Goal: Task Accomplishment & Management: Manage account settings

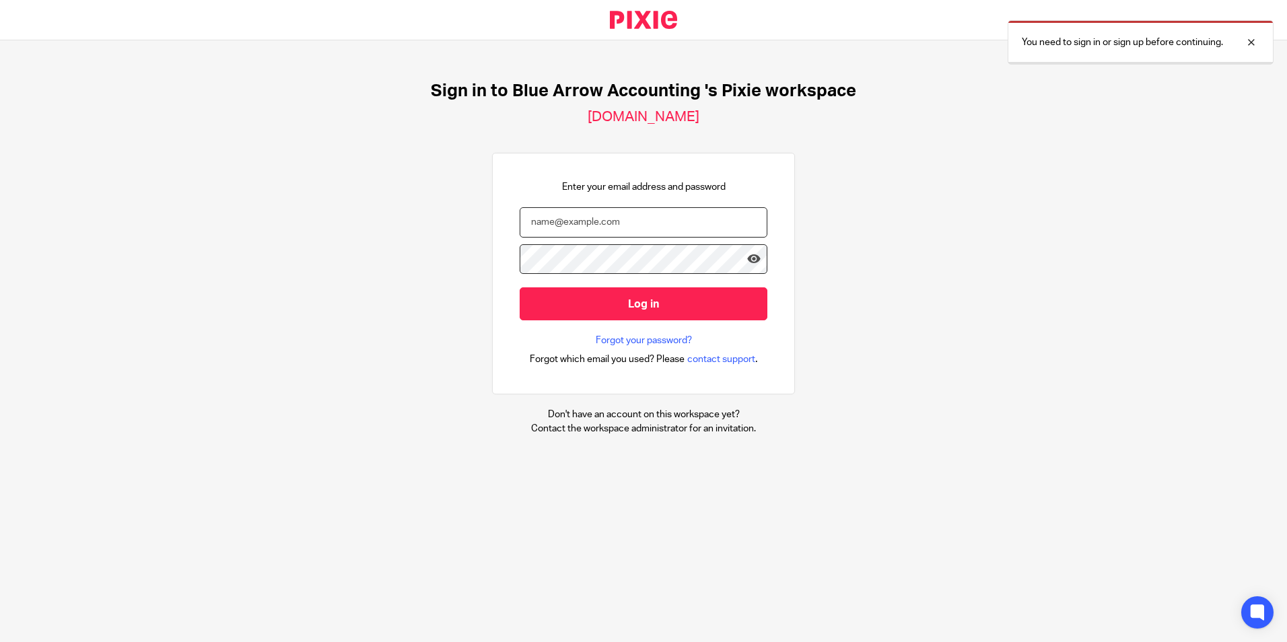
click at [598, 214] on input "email" at bounding box center [644, 222] width 248 height 30
type input "katie@bluearrowaccounting.co.uk"
click at [520, 287] on input "Log in" at bounding box center [644, 303] width 248 height 33
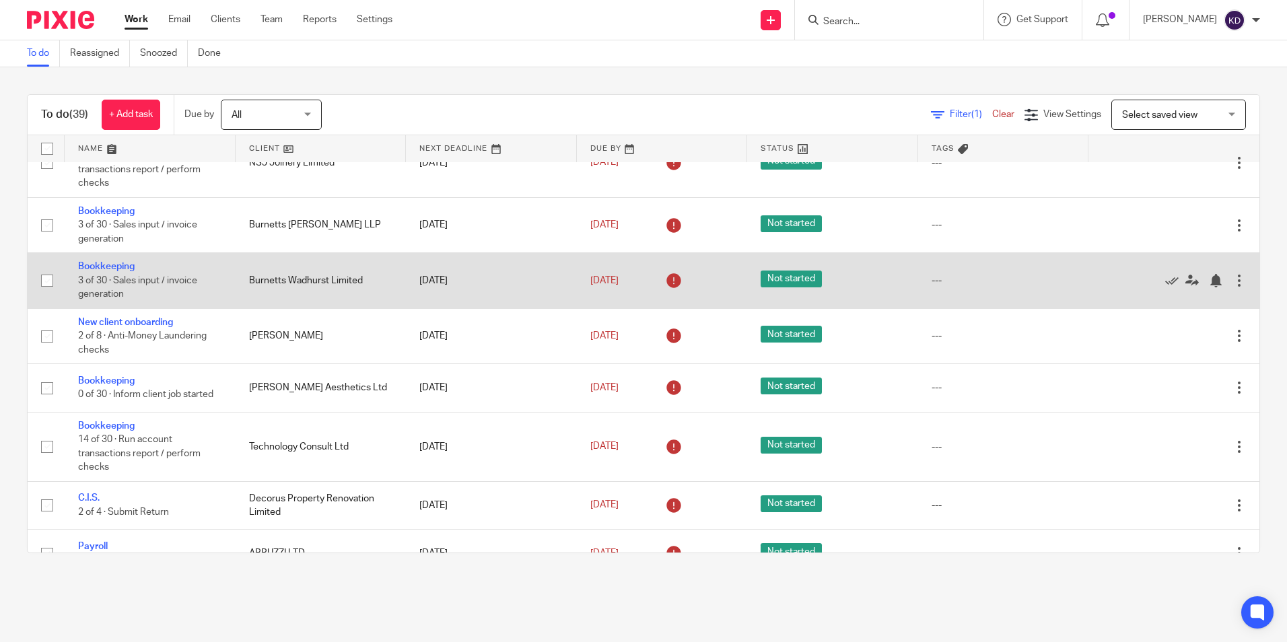
scroll to position [202, 0]
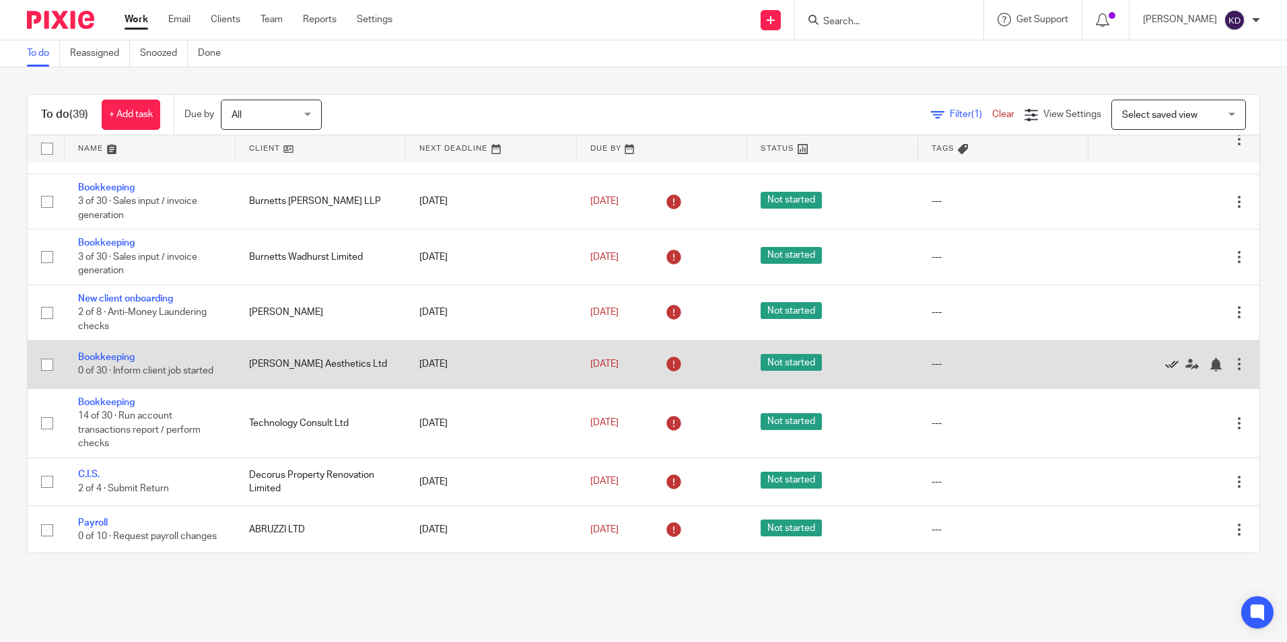
click at [1165, 366] on icon at bounding box center [1171, 364] width 13 height 13
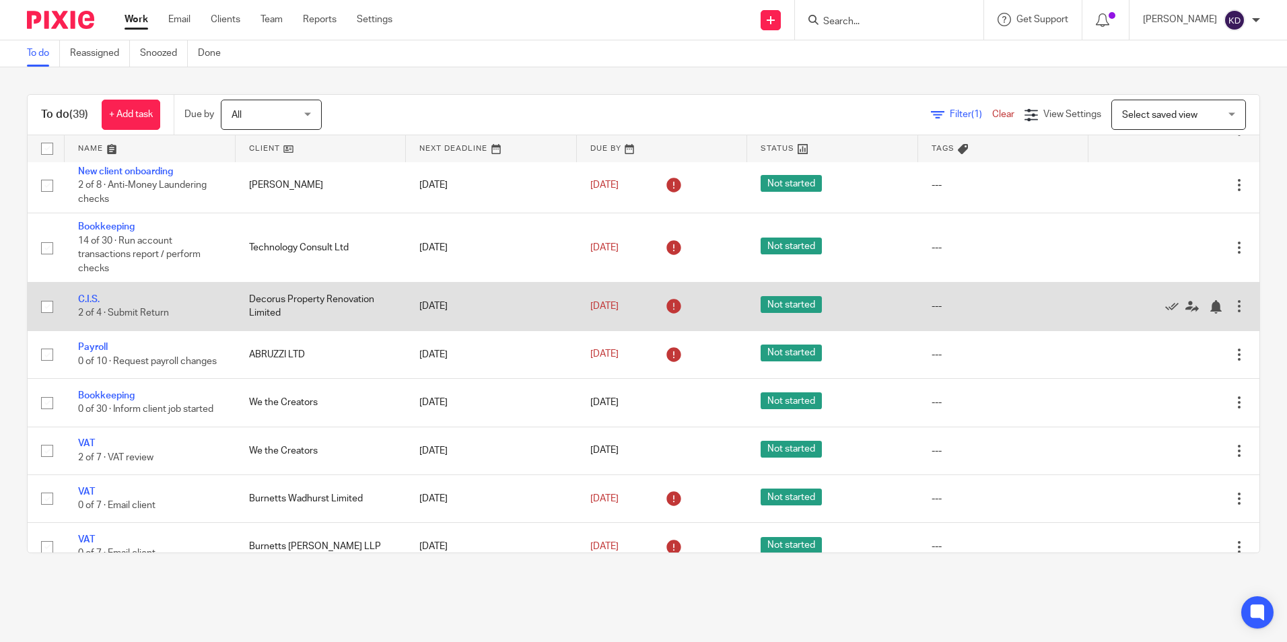
scroll to position [337, 0]
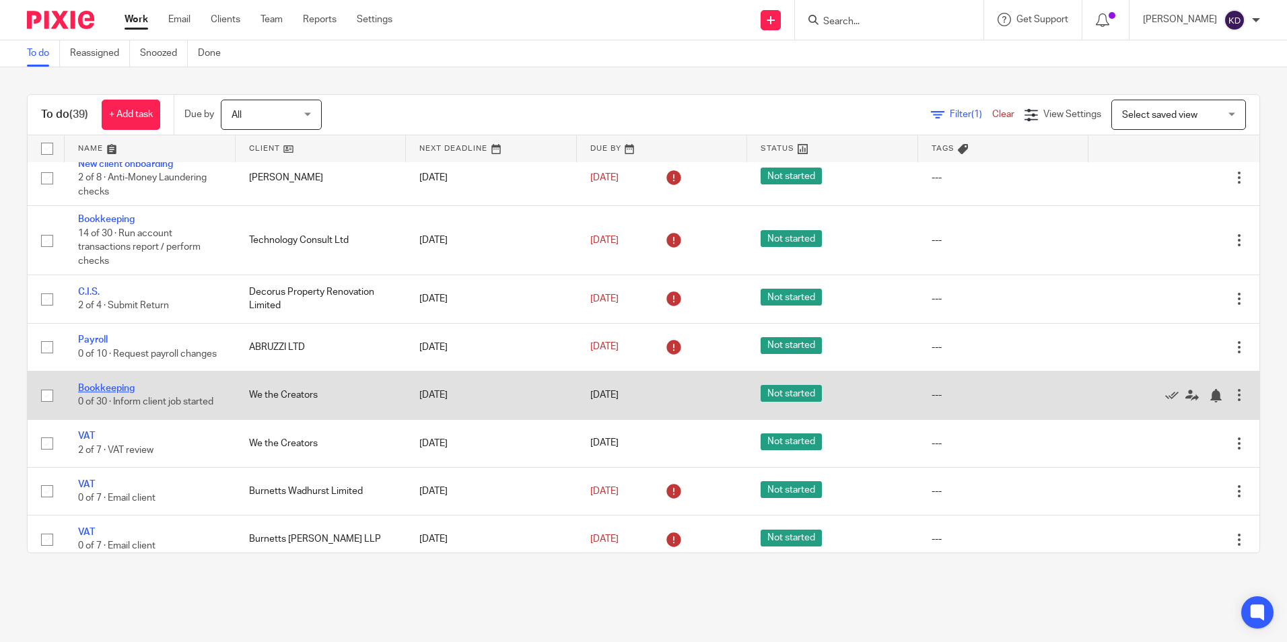
click at [127, 393] on link "Bookkeeping" at bounding box center [106, 388] width 57 height 9
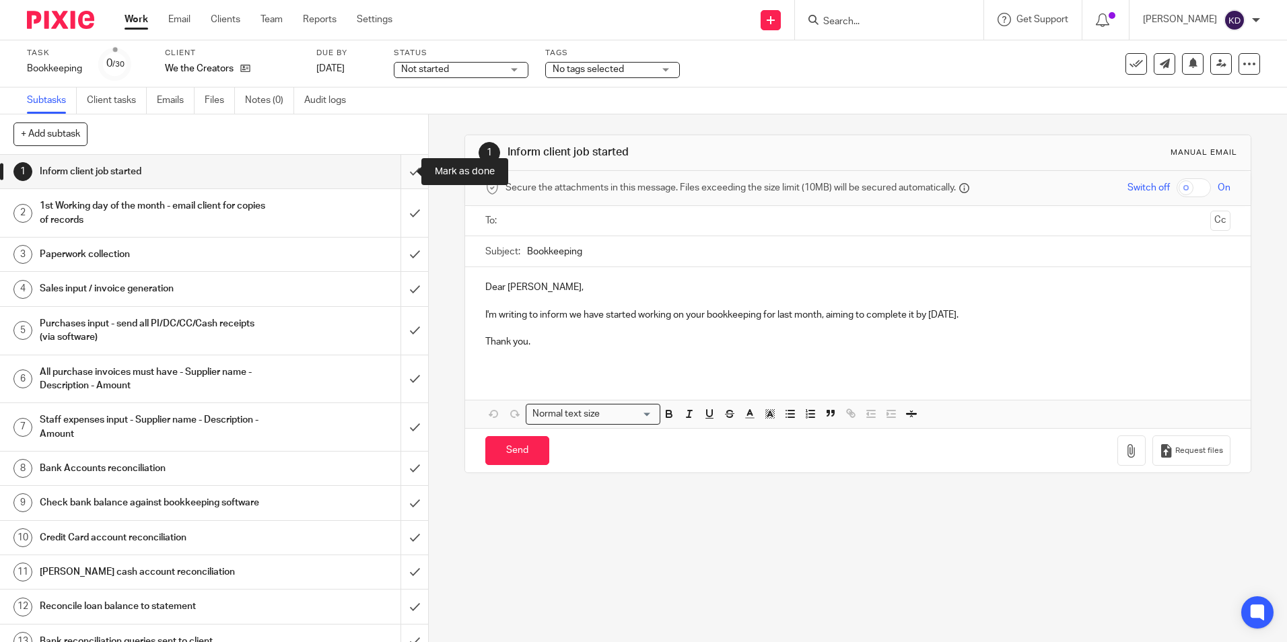
click at [400, 177] on input "submit" at bounding box center [214, 172] width 428 height 34
click at [398, 209] on input "submit" at bounding box center [214, 213] width 428 height 48
click at [406, 267] on input "submit" at bounding box center [214, 255] width 428 height 34
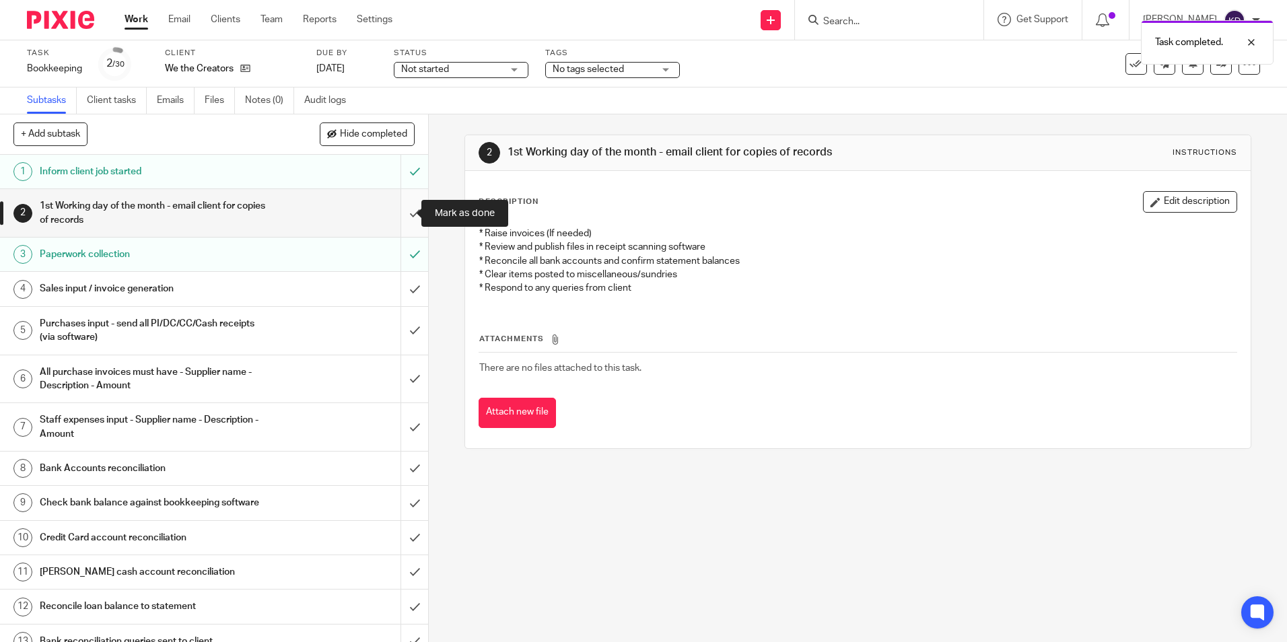
click at [404, 215] on input "submit" at bounding box center [214, 213] width 428 height 48
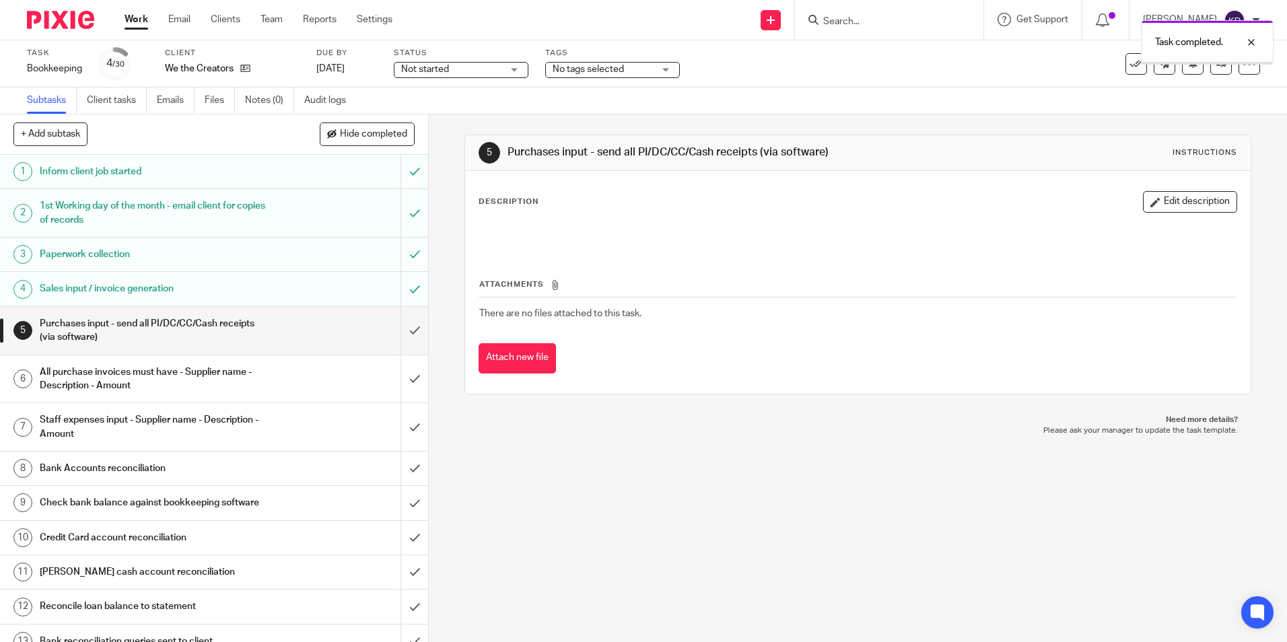
click at [403, 332] on input "submit" at bounding box center [214, 331] width 428 height 48
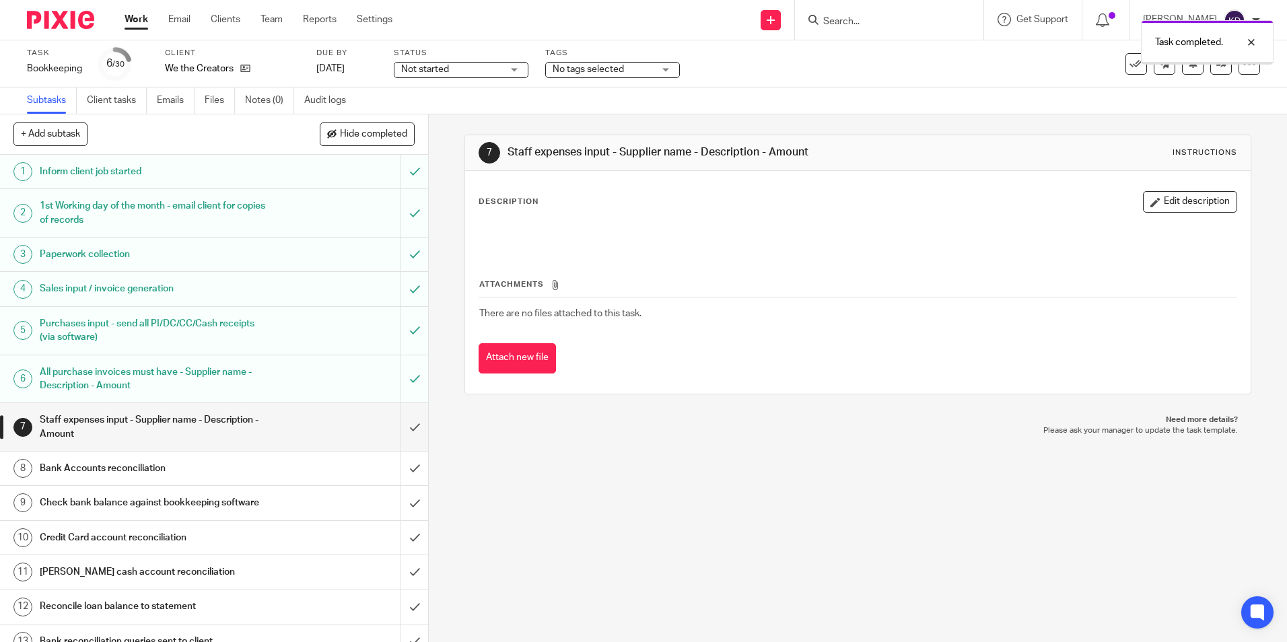
click at [398, 435] on input "submit" at bounding box center [214, 427] width 428 height 48
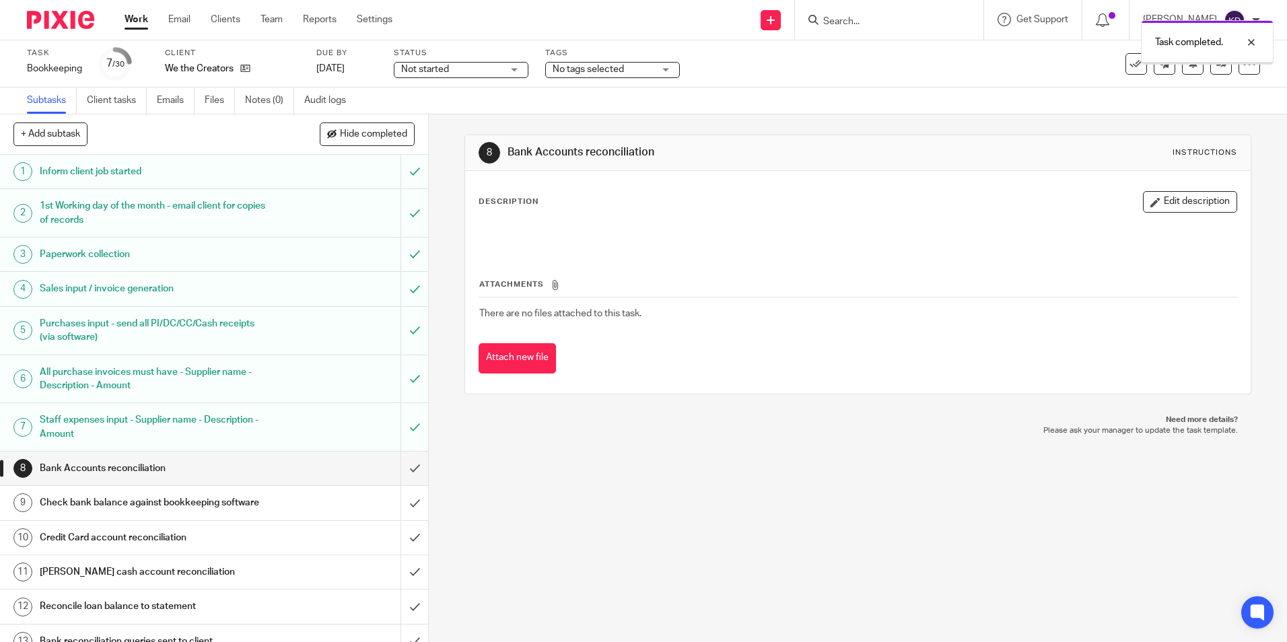
click at [398, 468] on input "submit" at bounding box center [214, 469] width 428 height 34
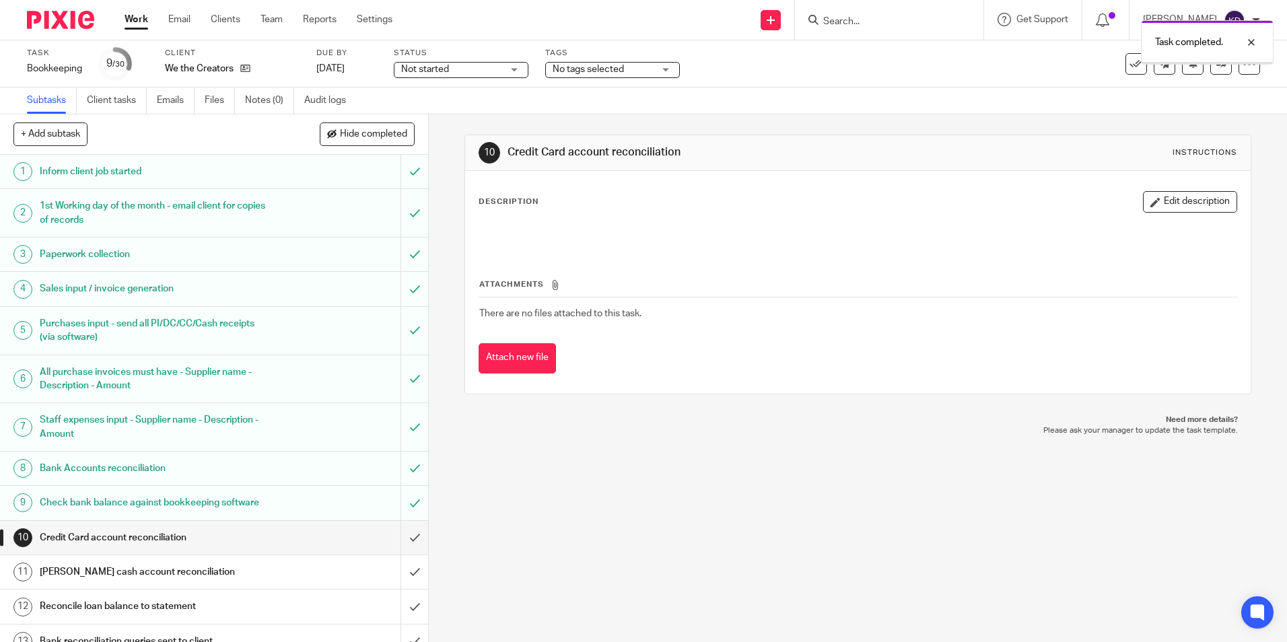
click at [401, 545] on input "submit" at bounding box center [214, 538] width 428 height 34
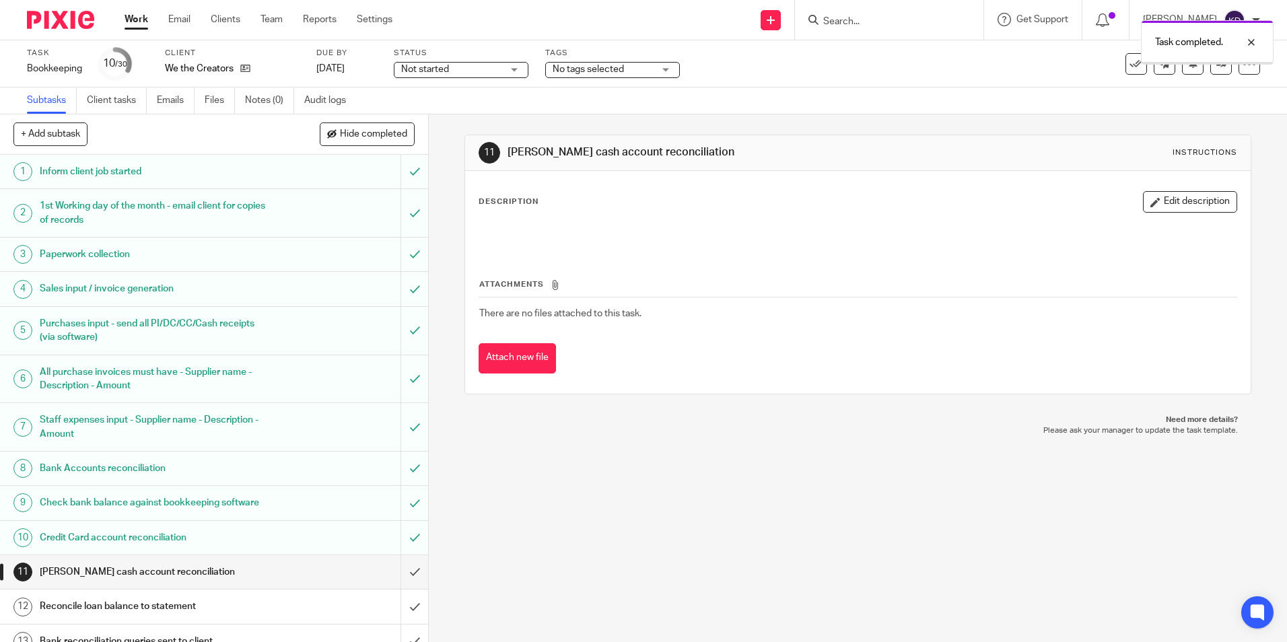
click at [390, 574] on input "submit" at bounding box center [214, 572] width 428 height 34
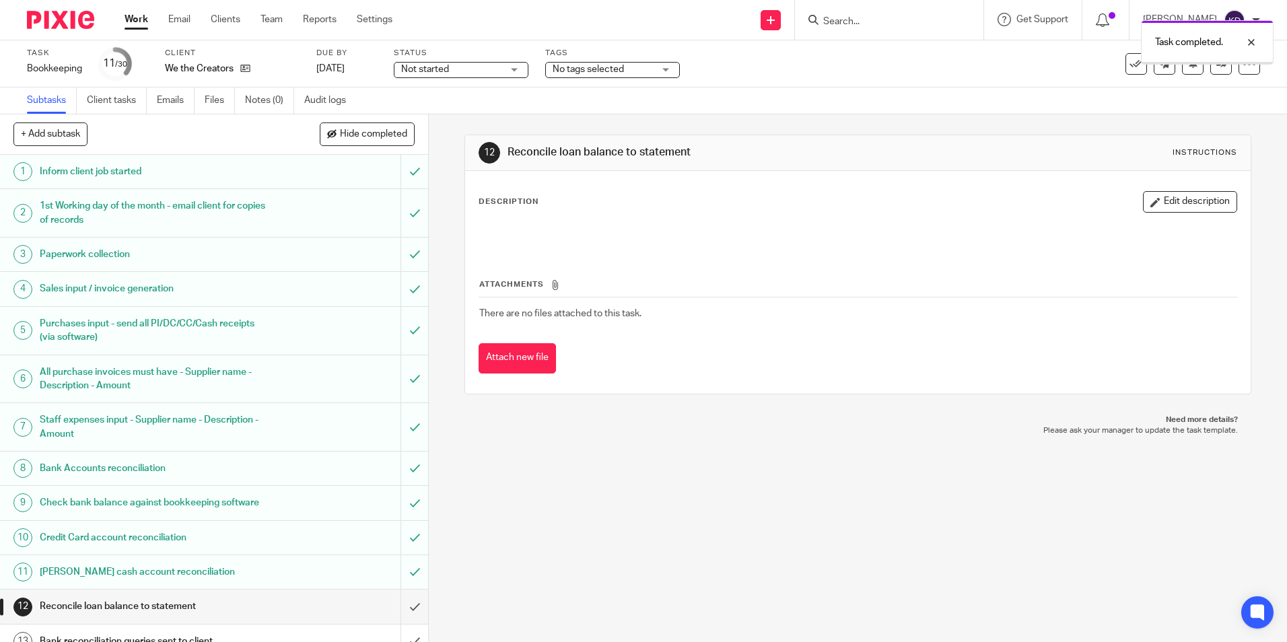
click at [394, 608] on input "submit" at bounding box center [214, 607] width 428 height 34
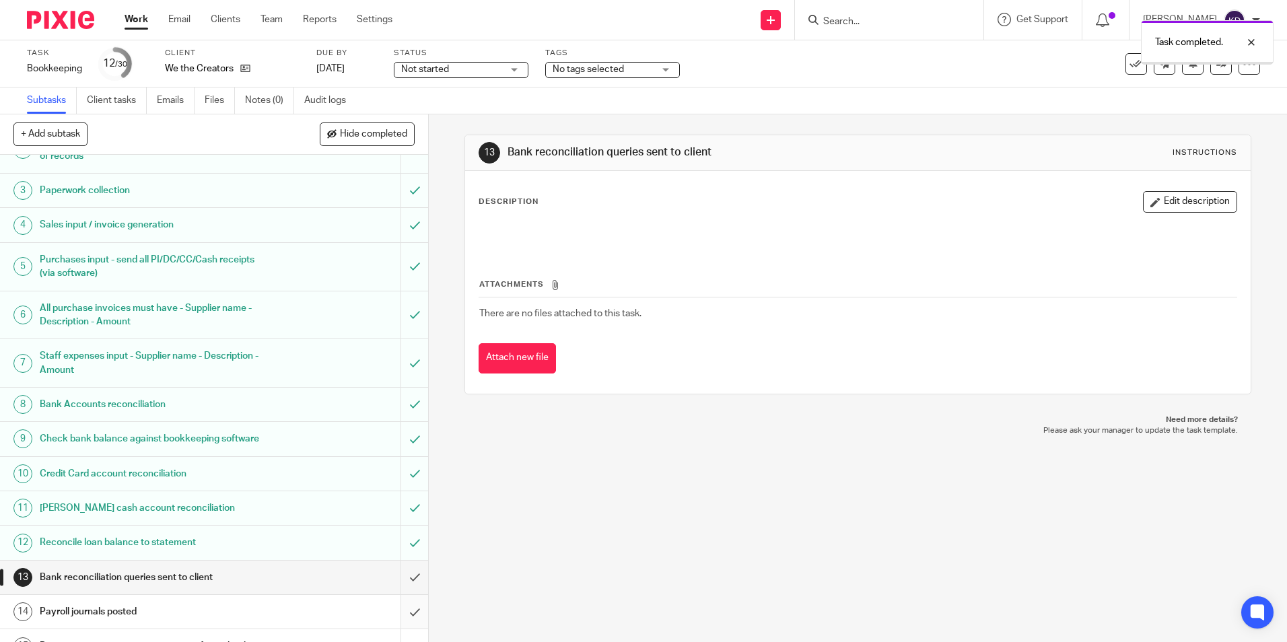
scroll to position [67, 0]
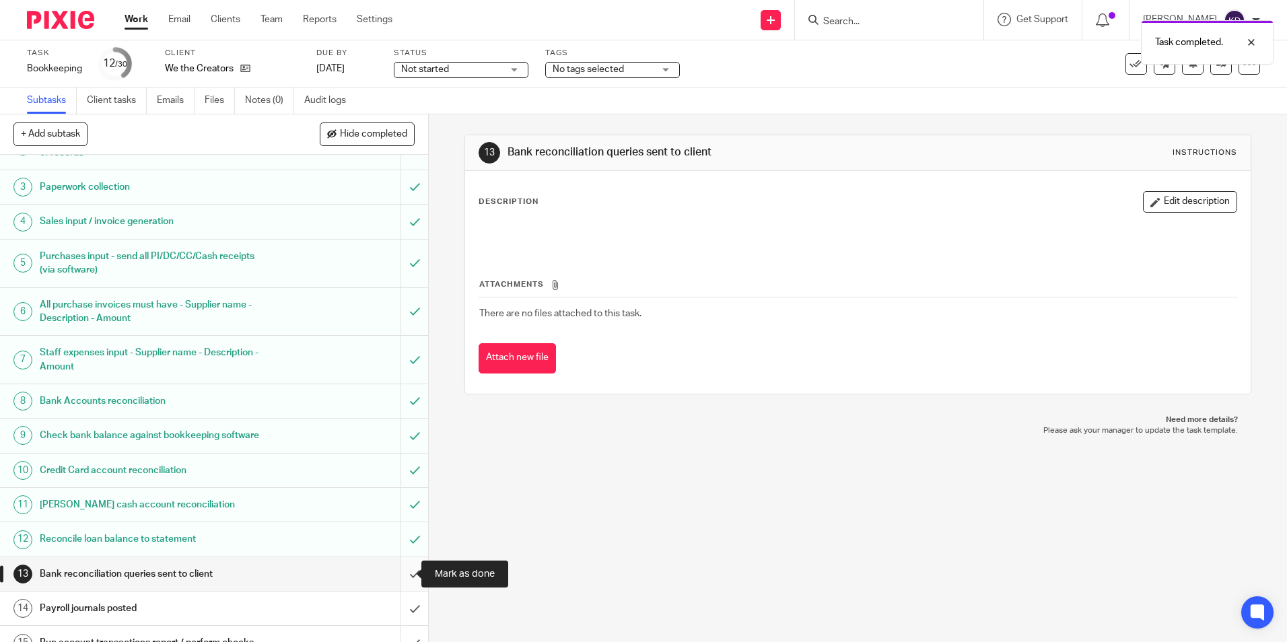
click at [399, 579] on input "submit" at bounding box center [214, 574] width 428 height 34
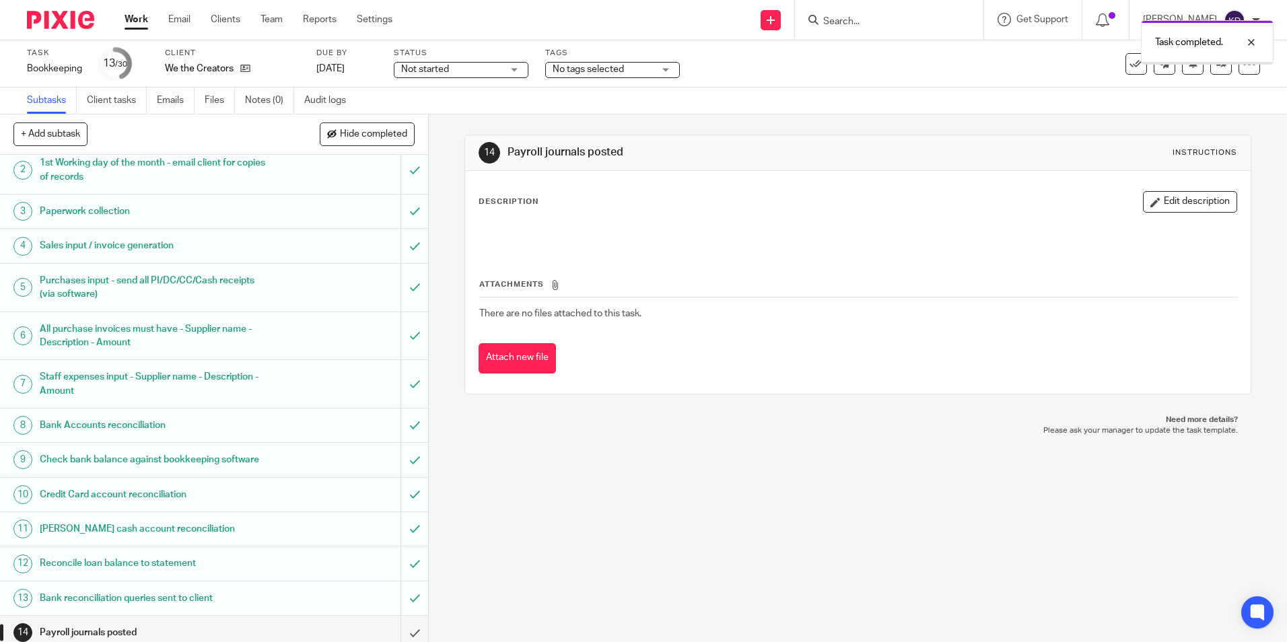
scroll to position [67, 0]
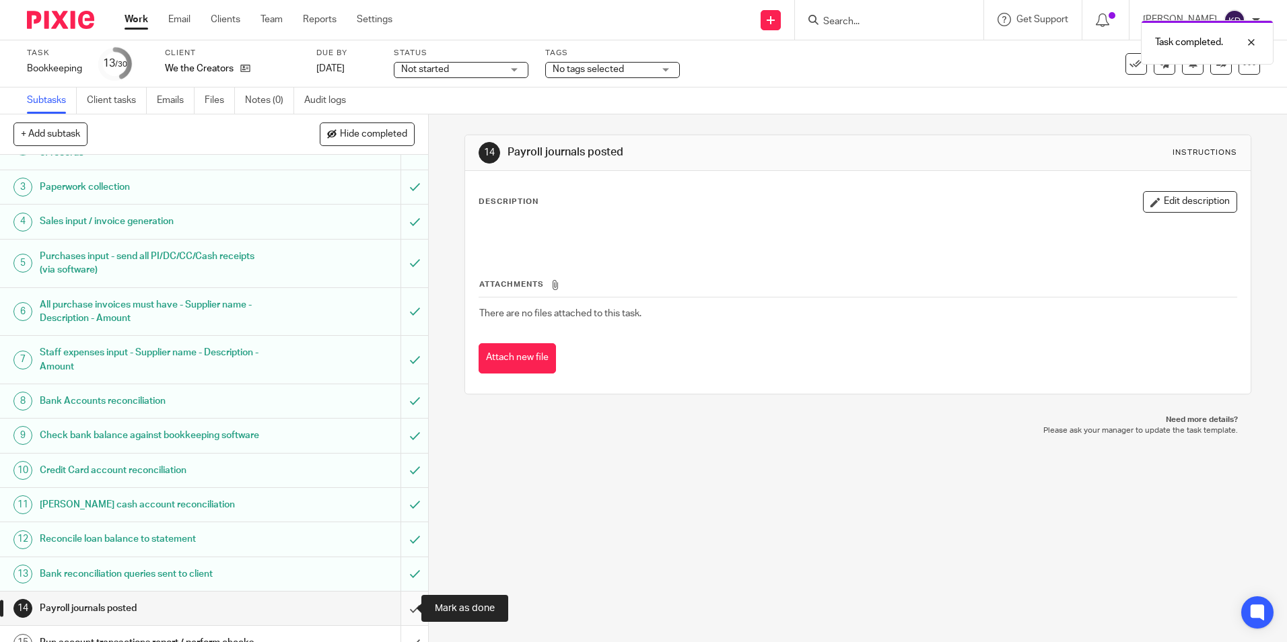
click at [396, 624] on input "submit" at bounding box center [214, 609] width 428 height 34
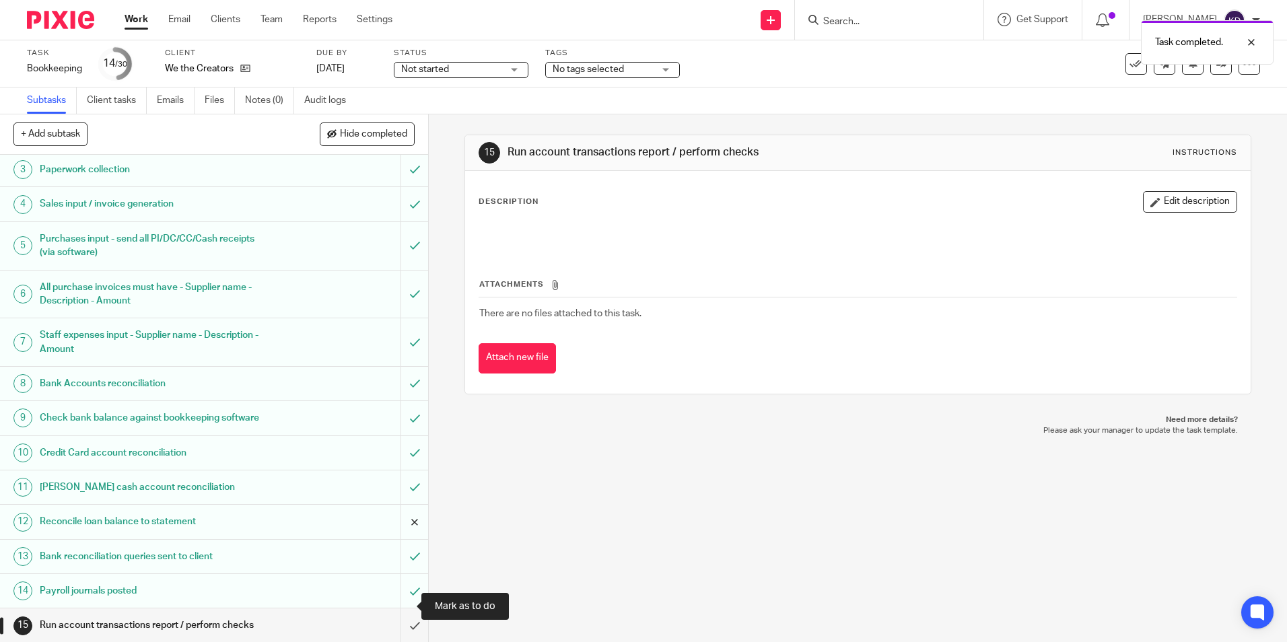
scroll to position [202, 0]
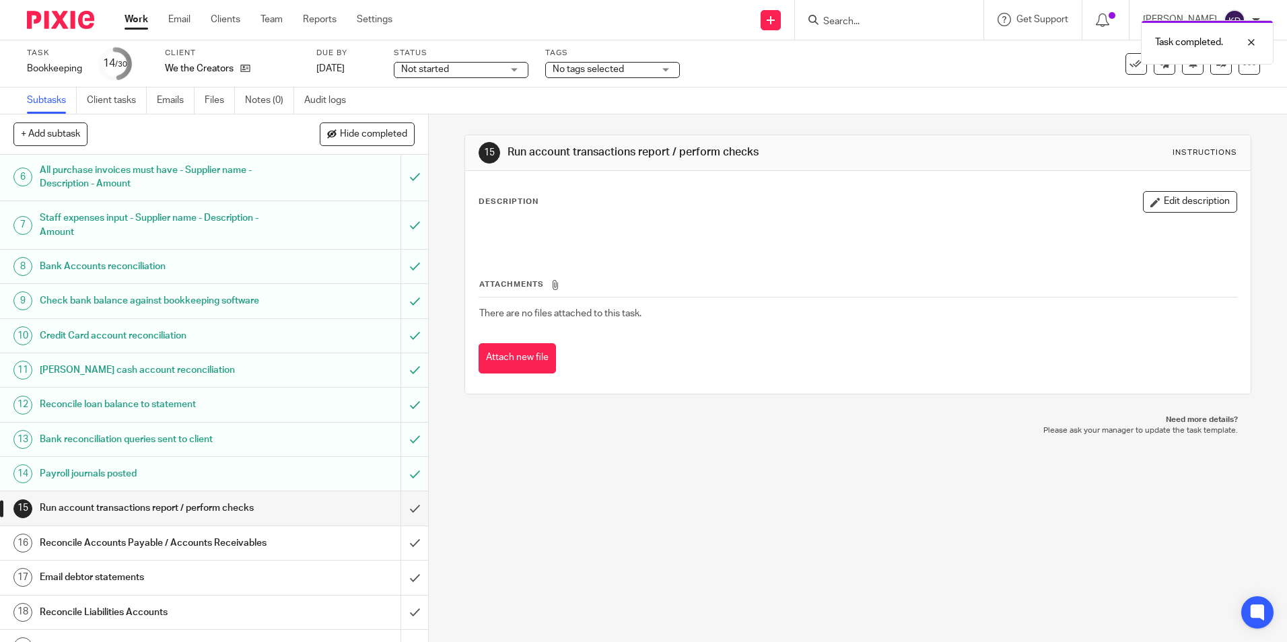
click at [142, 22] on link "Work" at bounding box center [137, 19] width 24 height 13
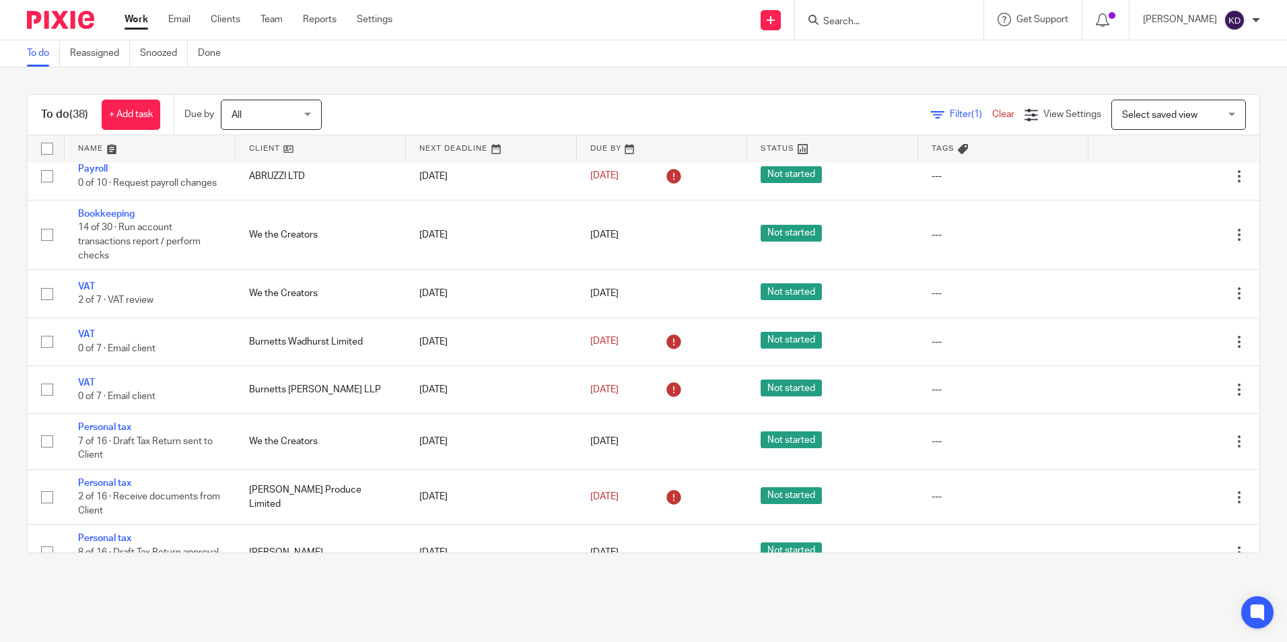
scroll to position [538, 0]
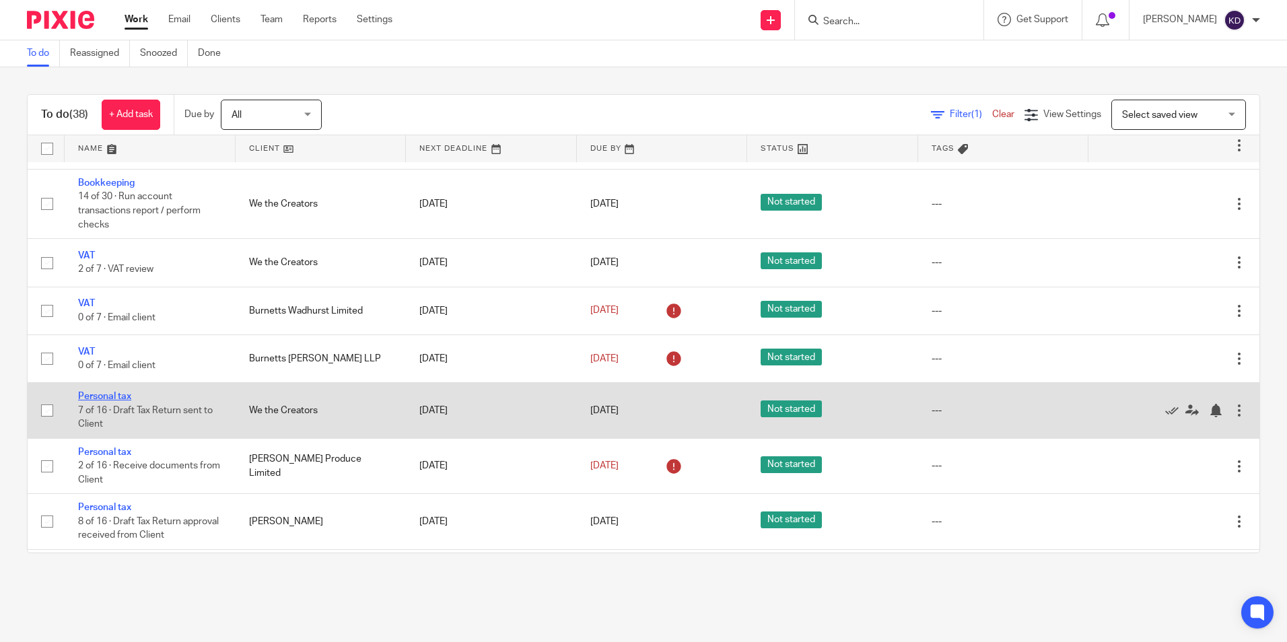
click at [129, 401] on link "Personal tax" at bounding box center [104, 396] width 53 height 9
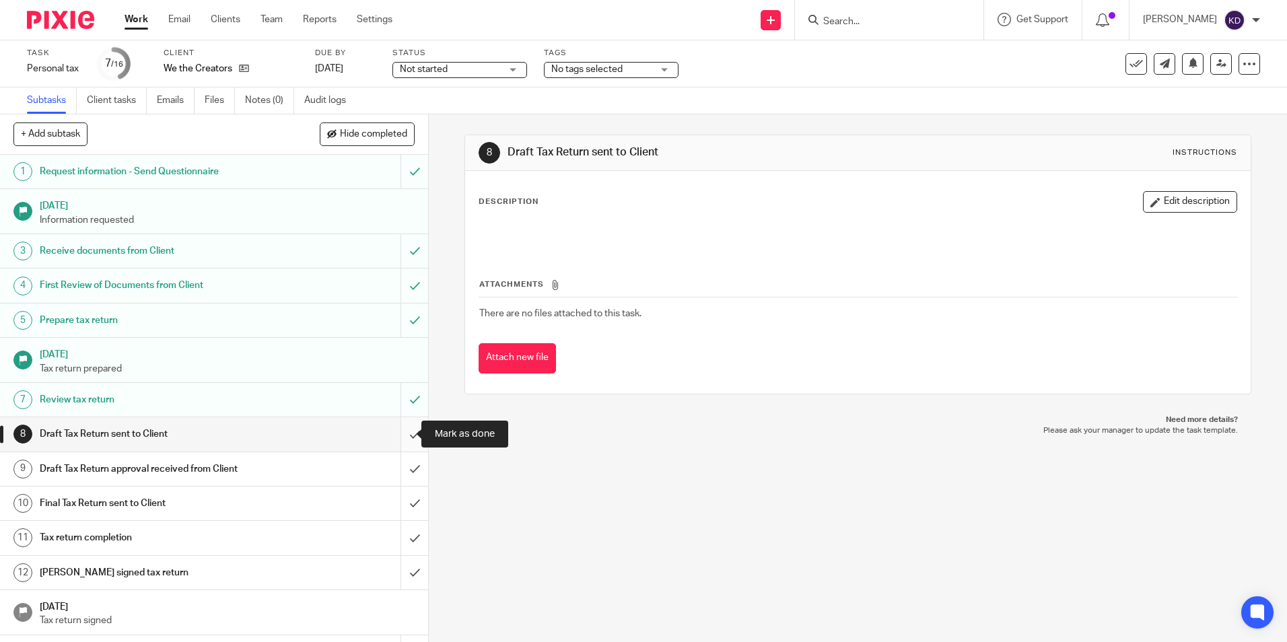
click at [402, 431] on input "submit" at bounding box center [214, 434] width 428 height 34
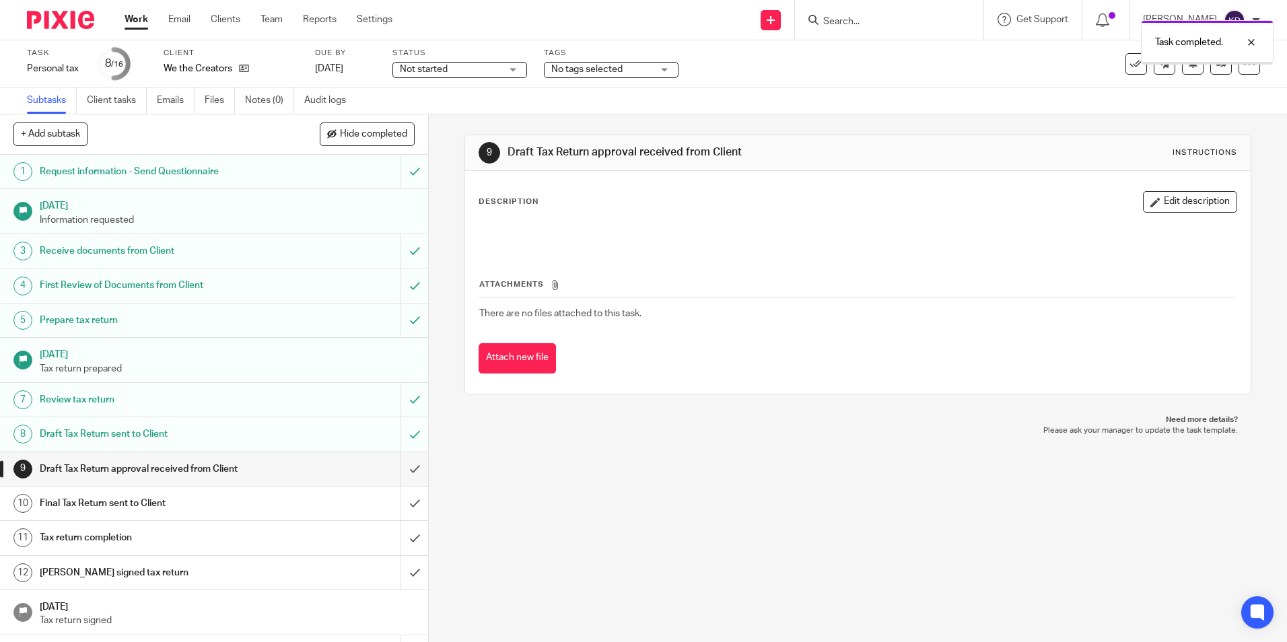
click at [137, 17] on link "Work" at bounding box center [137, 19] width 24 height 13
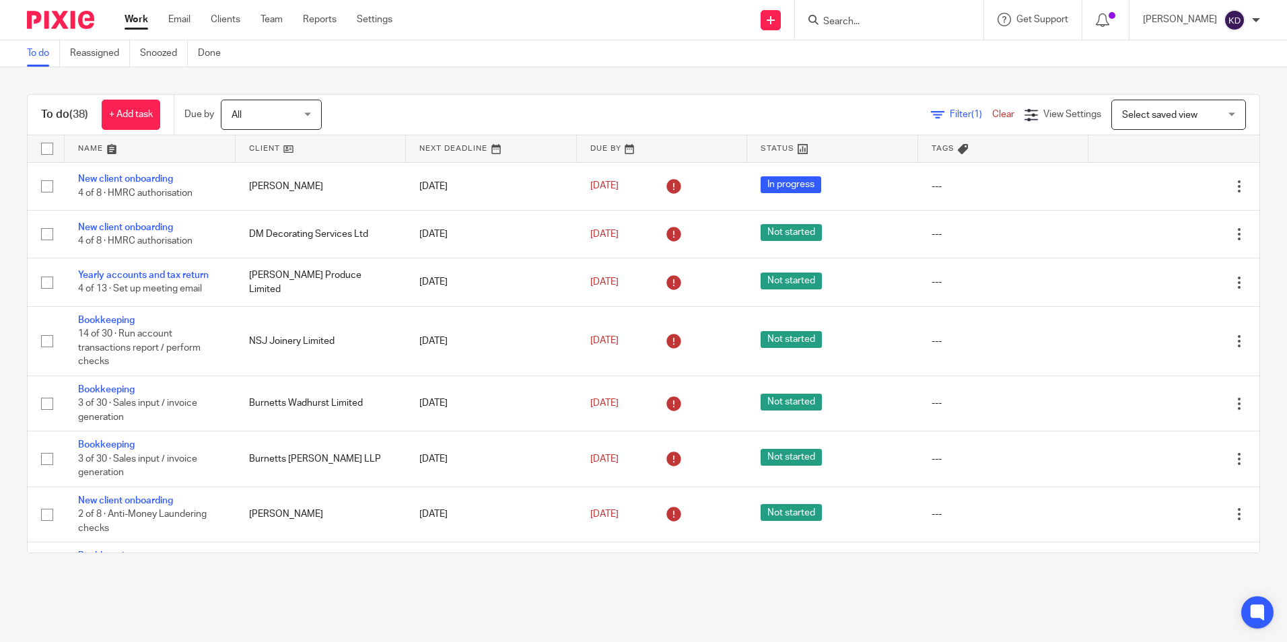
click at [859, 26] on input "Search" at bounding box center [882, 22] width 121 height 12
type input "simple"
click at [884, 55] on link at bounding box center [919, 57] width 200 height 31
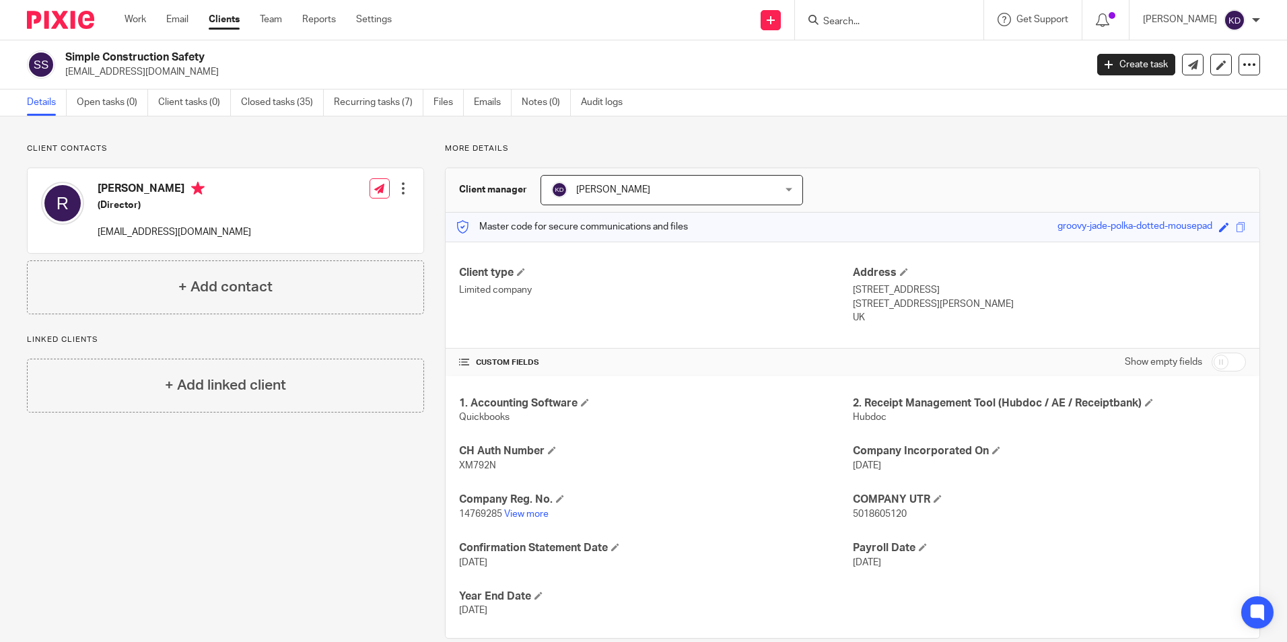
click at [459, 463] on span "XM792N" at bounding box center [477, 465] width 37 height 9
copy span "XM792N"
click at [1242, 68] on icon at bounding box center [1248, 64] width 13 height 13
click at [1141, 154] on button "Archive client" at bounding box center [1165, 156] width 149 height 17
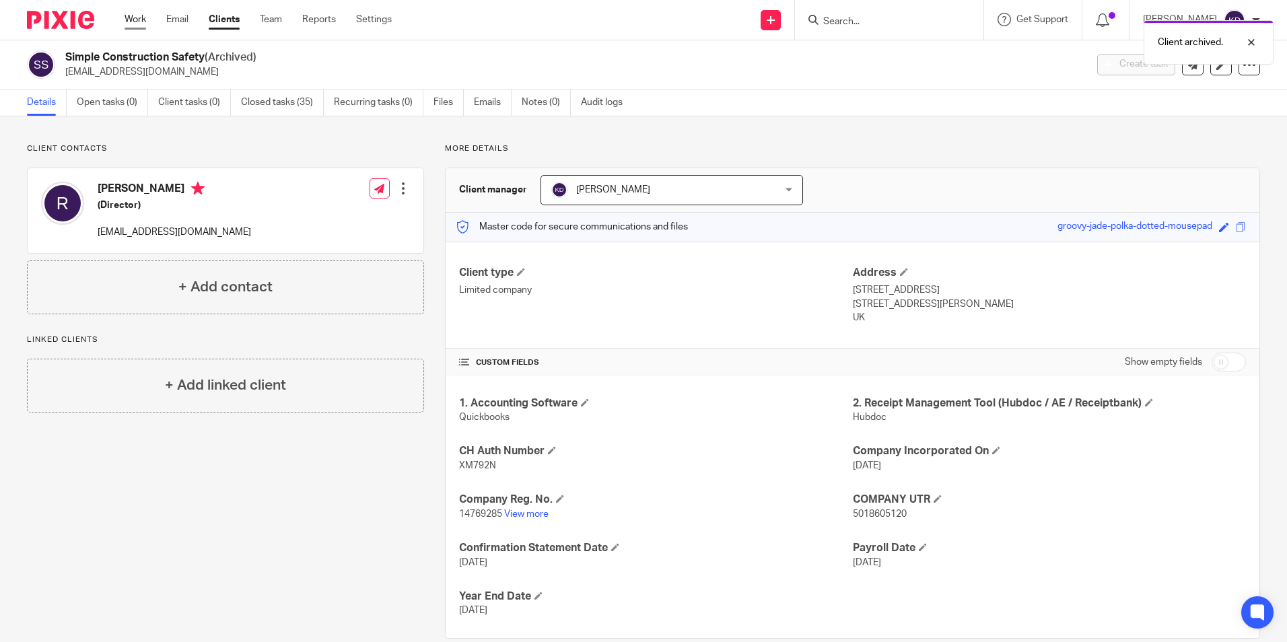
click at [141, 20] on link "Work" at bounding box center [136, 19] width 22 height 13
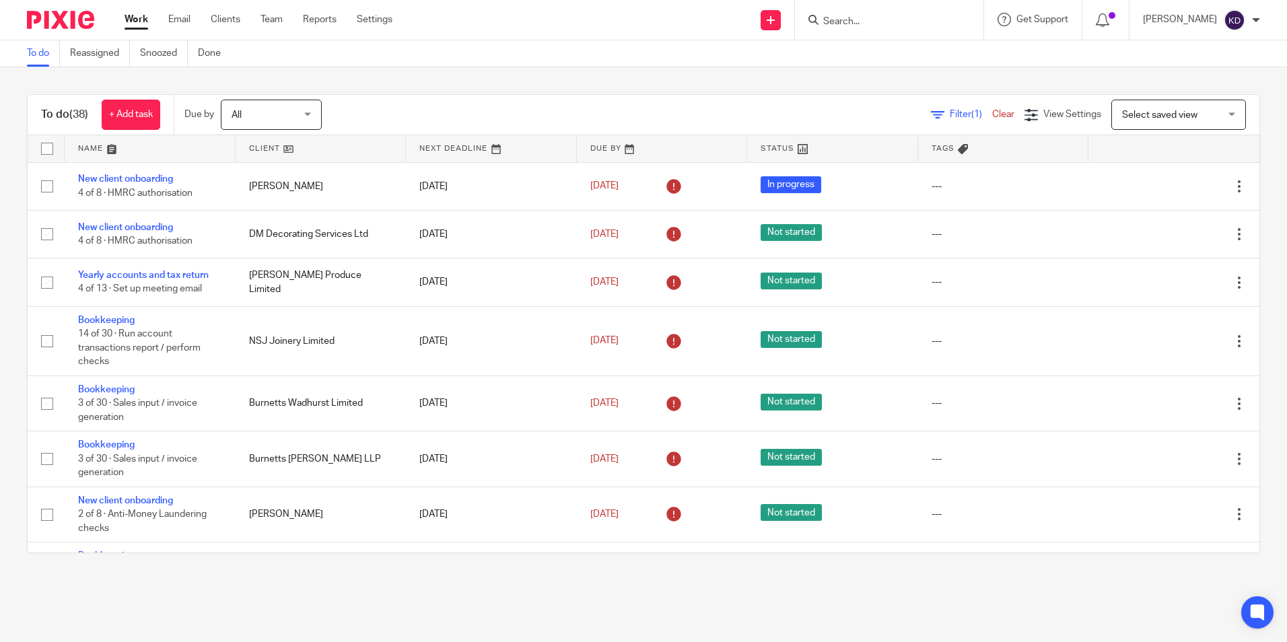
click at [585, 29] on div "Send new email Create task Add client Get Support Contact Support Help Document…" at bounding box center [850, 20] width 874 height 40
